Goal: Use online tool/utility

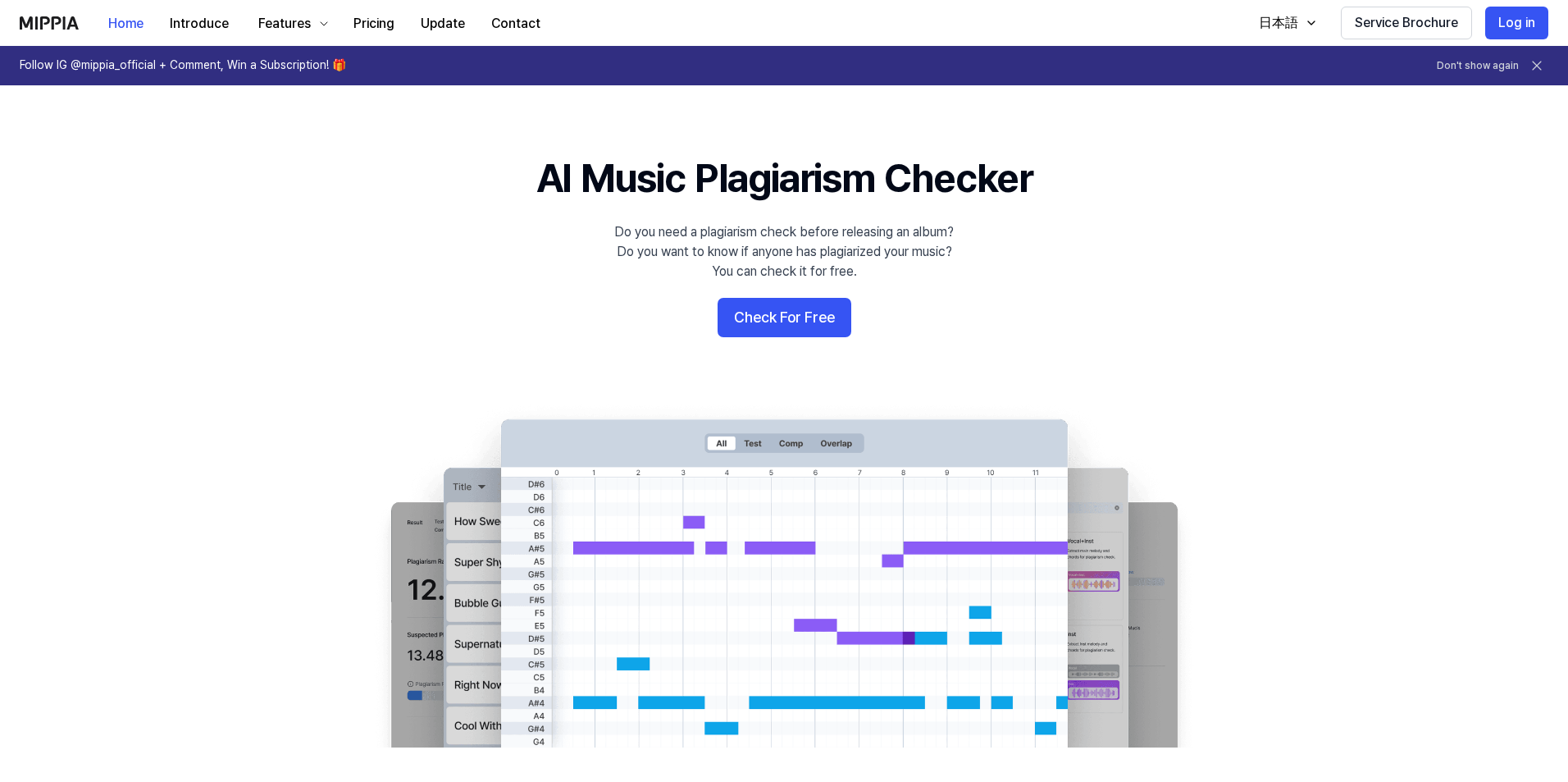
click at [813, 296] on 배너 "AI Music Plagiarism Checker Do you need a plagiarism check before releasing an …" at bounding box center [784, 449] width 1181 height 596
click at [801, 313] on button "Check For Free" at bounding box center [784, 318] width 133 height 39
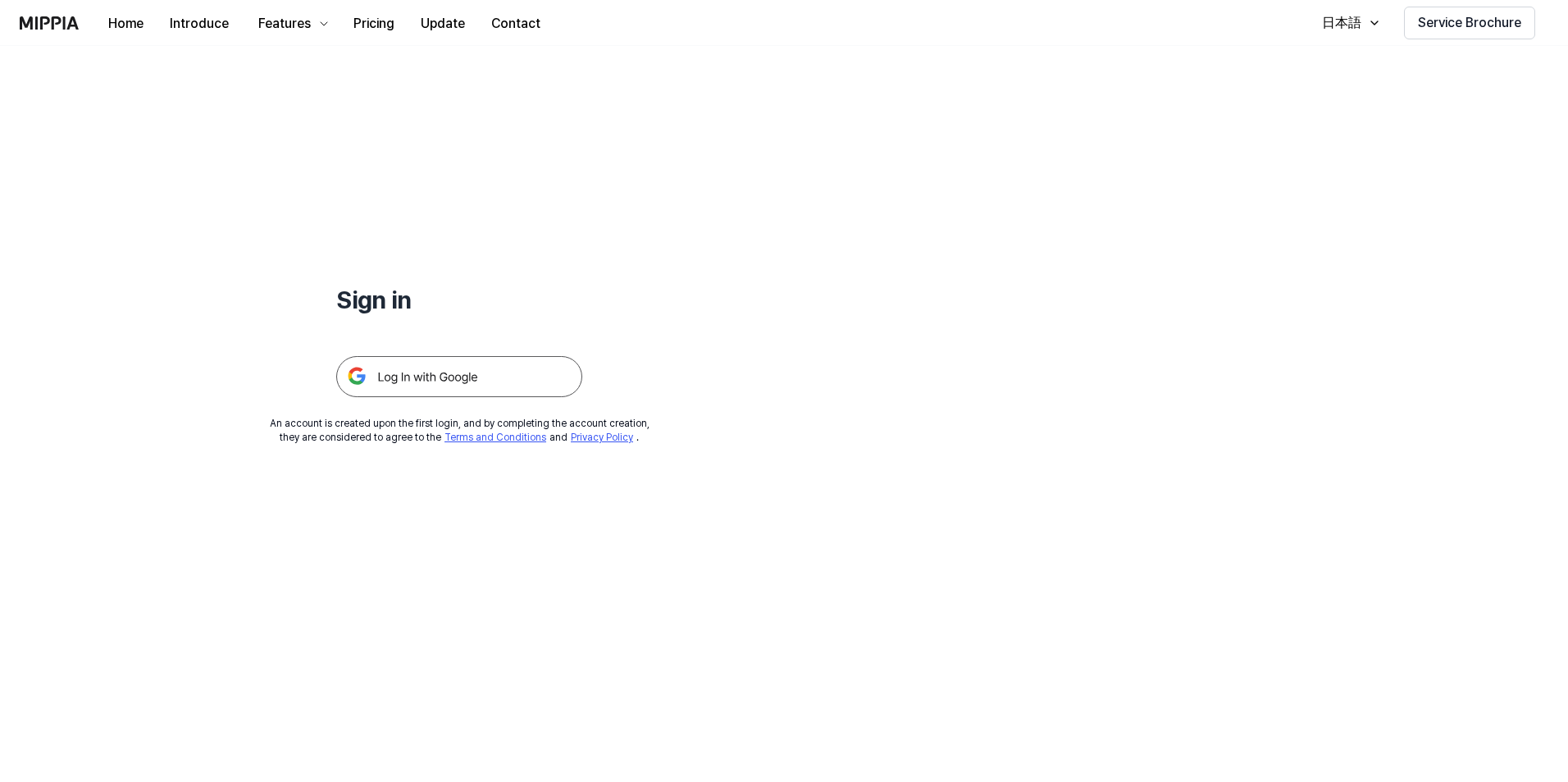
drag, startPoint x: 704, startPoint y: 164, endPoint x: 700, endPoint y: 133, distance: 31.3
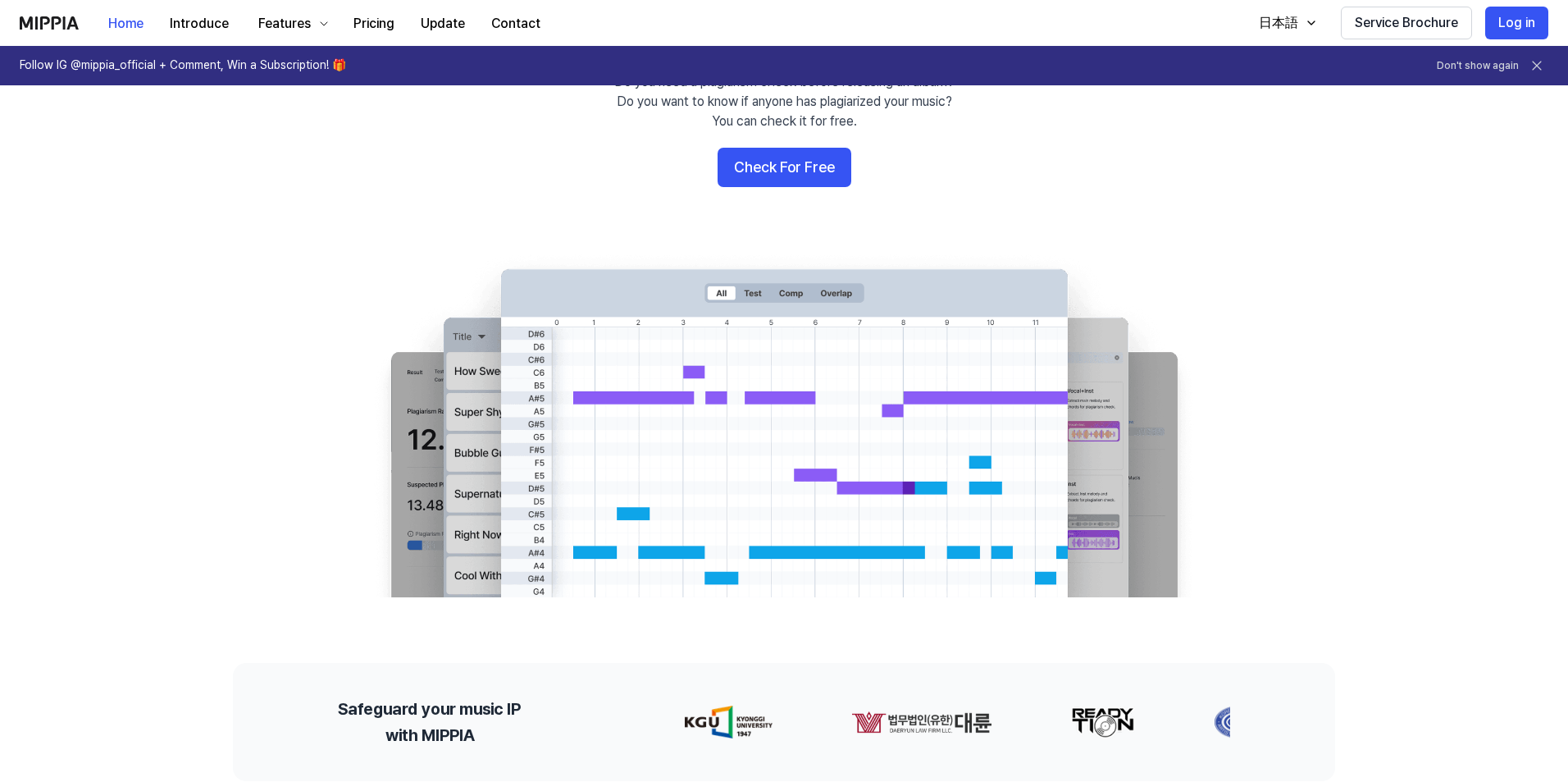
scroll to position [410, 0]
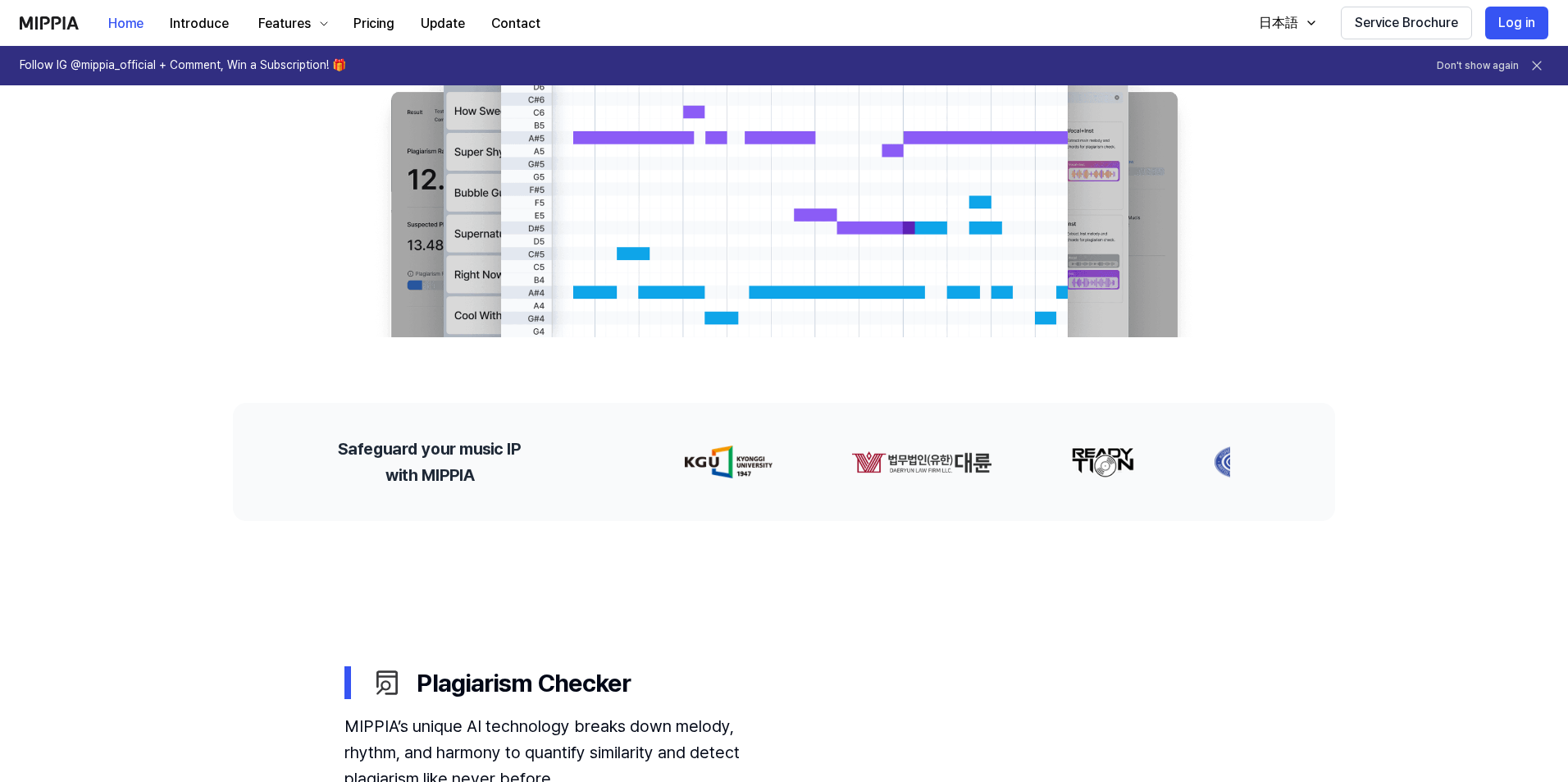
drag, startPoint x: 857, startPoint y: 426, endPoint x: 879, endPoint y: 374, distance: 56.5
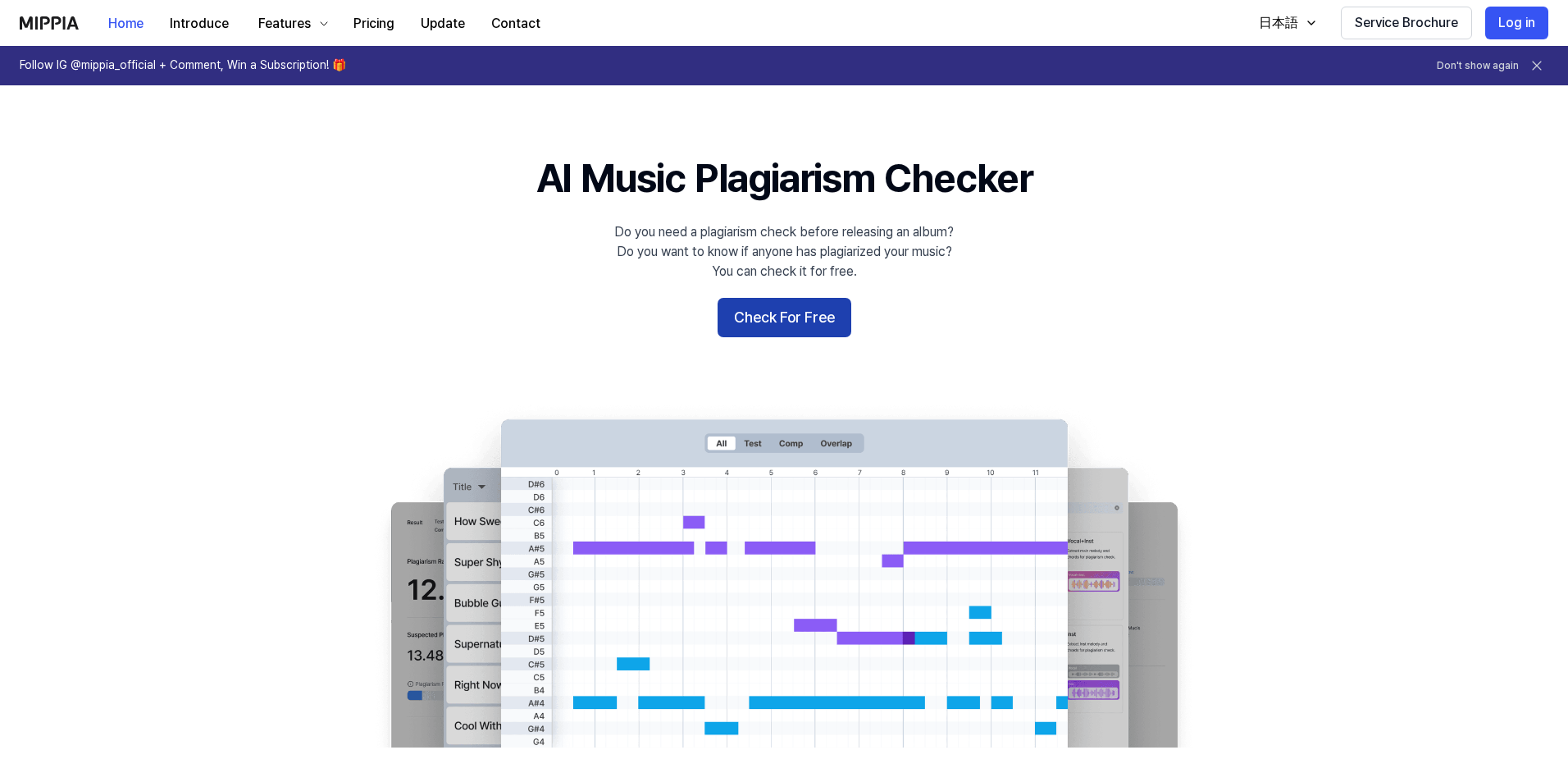
click at [816, 321] on button "Check For Free" at bounding box center [784, 318] width 133 height 39
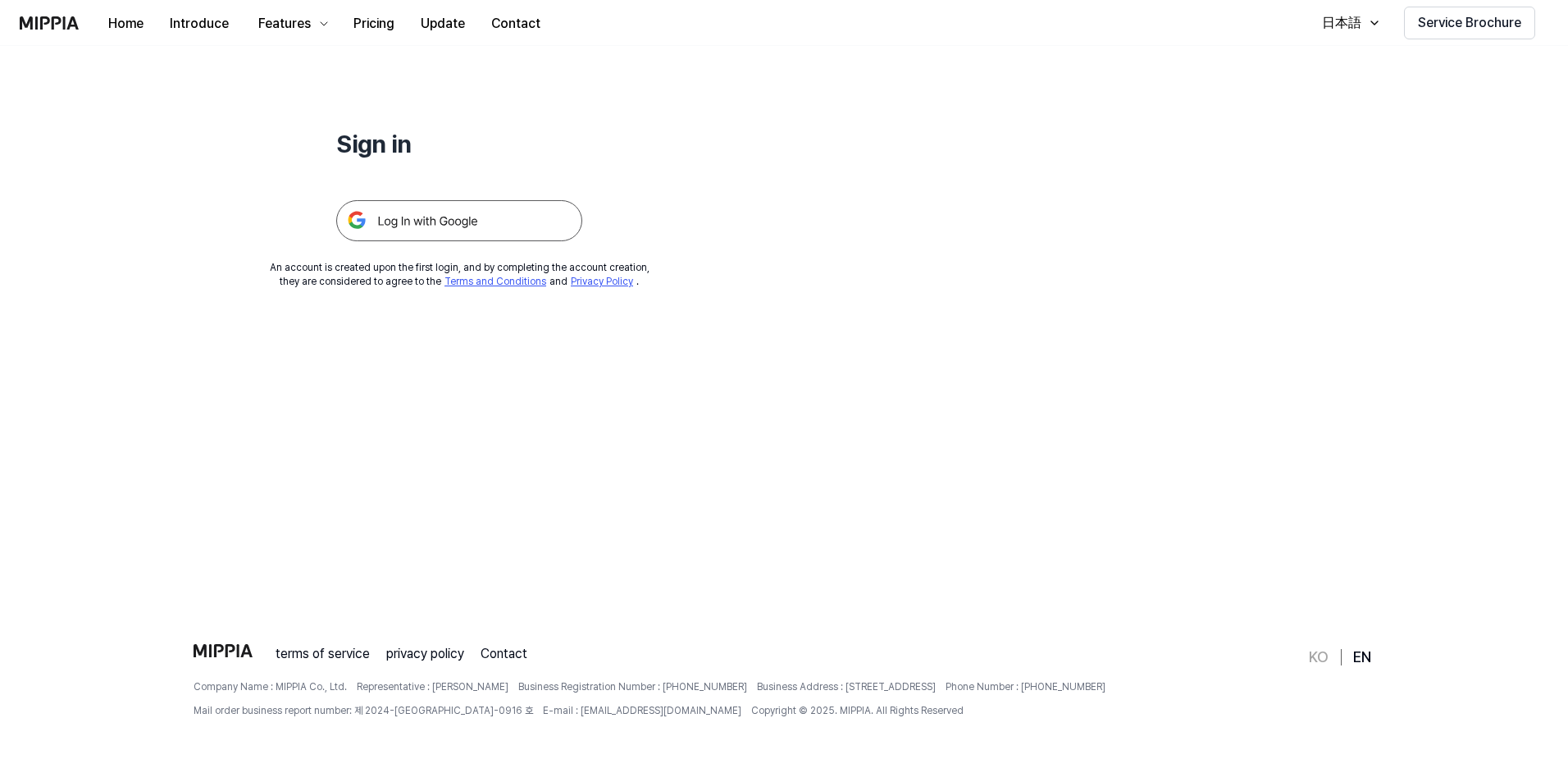
scroll to position [157, 0]
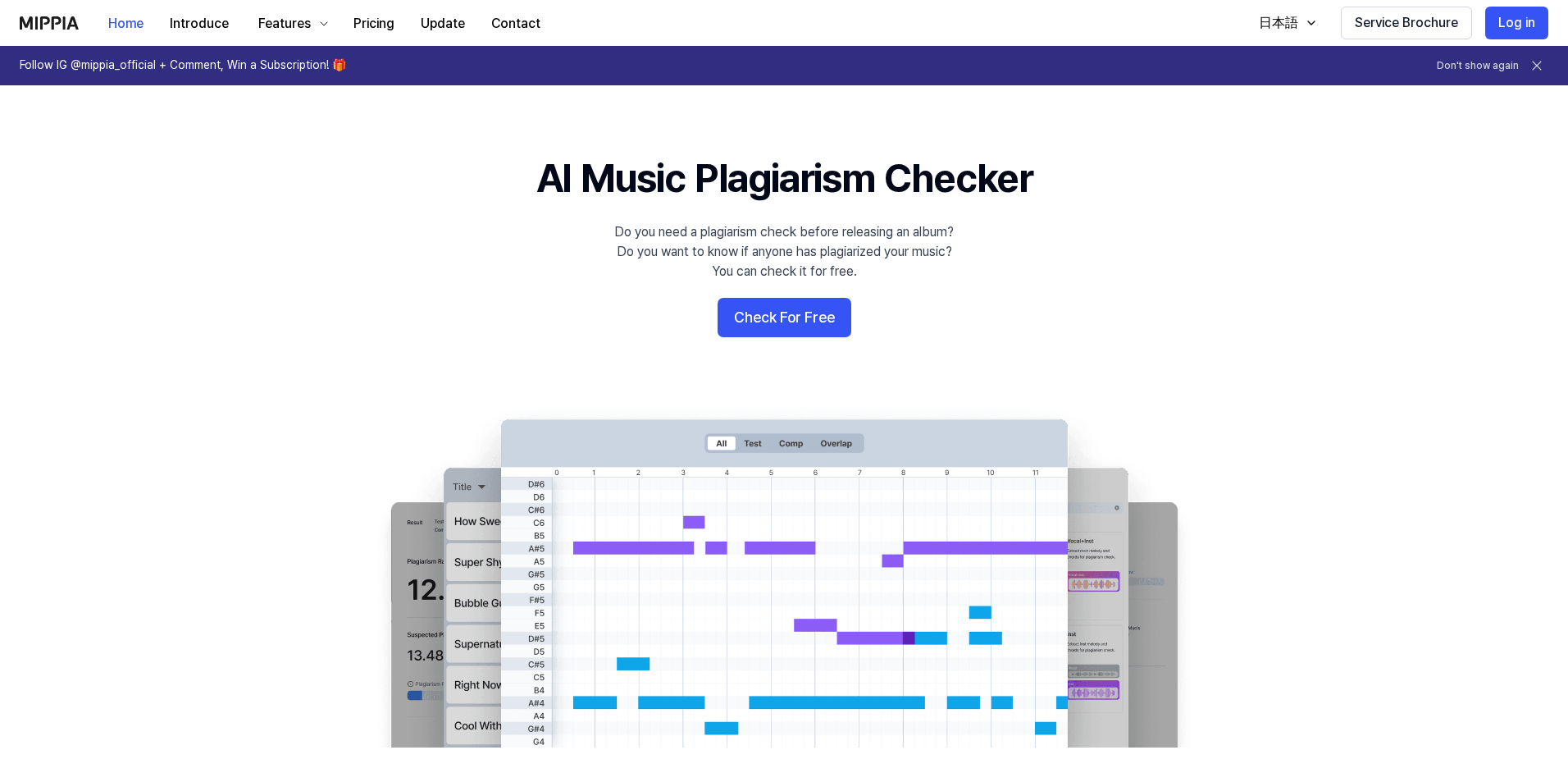
click at [773, 196] on h1 "AI Music Plagiarism Checker" at bounding box center [784, 179] width 496 height 55
